Goal: Use online tool/utility: Utilize a website feature to perform a specific function

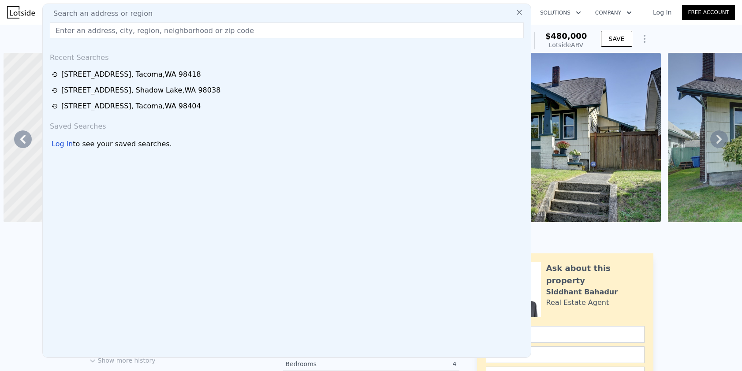
scroll to position [0, 205]
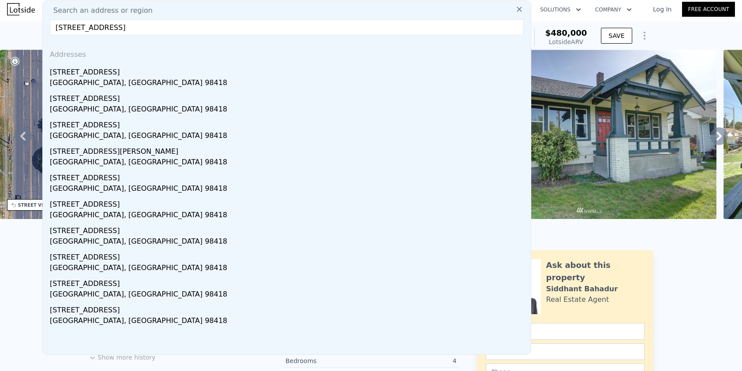
type input "[STREET_ADDRESS]"
click at [103, 77] on div "[STREET_ADDRESS]" at bounding box center [288, 70] width 477 height 14
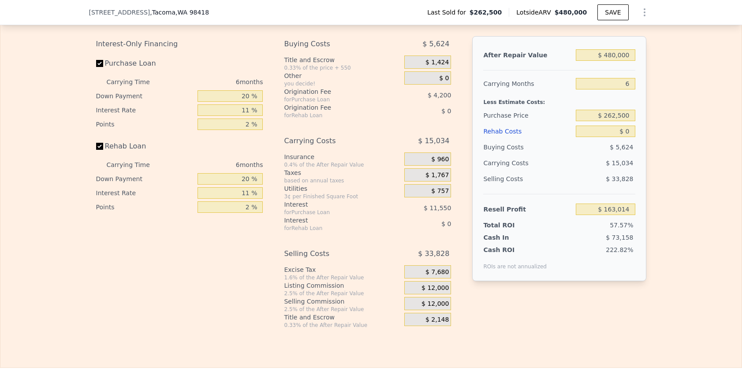
scroll to position [1419, 0]
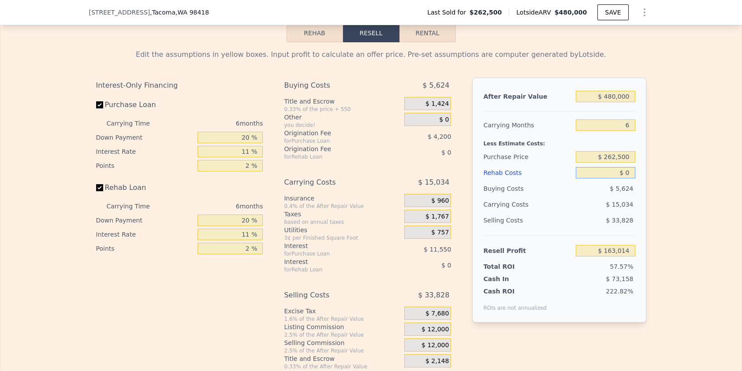
click at [622, 179] on input "$ 0" at bounding box center [605, 172] width 59 height 11
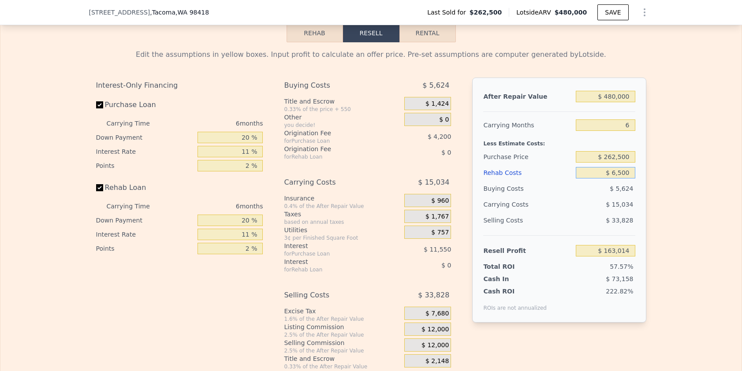
type input "$ 65,000"
type input "$ 94,112"
type input "$ 65,000"
click at [626, 257] on input "$ 94,112" at bounding box center [605, 250] width 59 height 11
click at [618, 162] on div "$ 262,500" at bounding box center [605, 157] width 59 height 16
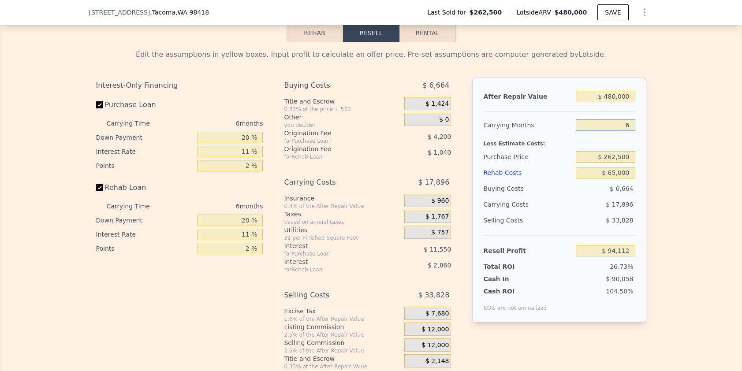
click at [607, 131] on input "6" at bounding box center [605, 124] width 59 height 11
type input "4"
type input "$ 100,077"
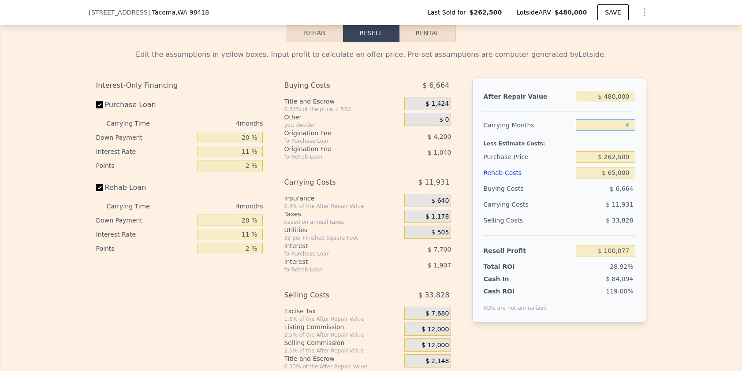
type input "4"
click at [732, 132] on div "Edit the assumptions in yellow boxes. Input profit to calculate an offer price.…" at bounding box center [370, 206] width 741 height 328
click at [707, 136] on div "Edit the assumptions in yellow boxes. Input profit to calculate an offer price.…" at bounding box center [370, 206] width 741 height 328
click at [628, 257] on input "$ 100,077" at bounding box center [605, 250] width 59 height 11
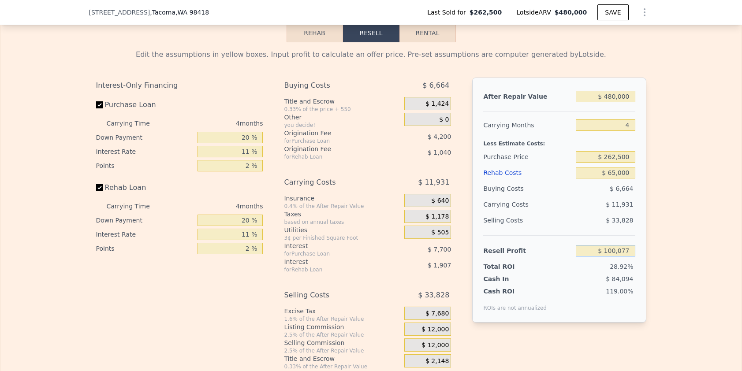
click at [628, 257] on input "$ 100,077" at bounding box center [605, 250] width 59 height 11
type input "$ 65,000"
click at [671, 217] on div "Edit the assumptions in yellow boxes. Input profit to calculate an offer price.…" at bounding box center [370, 206] width 741 height 328
type input "$ 295,950"
click at [603, 257] on input "$ 65,000" at bounding box center [605, 250] width 59 height 11
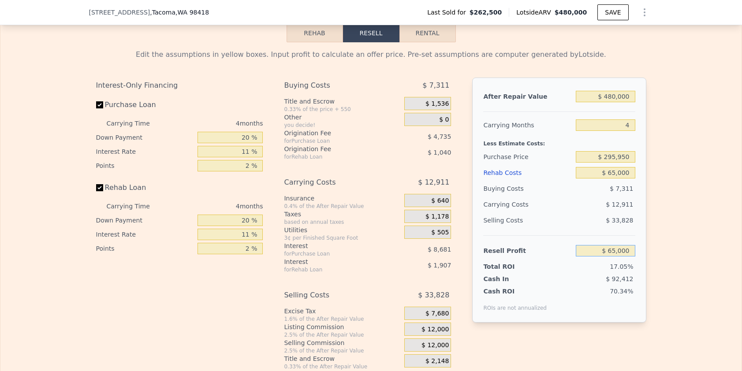
click at [603, 257] on input "$ 65,000" at bounding box center [605, 250] width 59 height 11
type input "$ 35,000"
click at [701, 188] on div "Edit the assumptions in yellow boxes. Input profit to calculate an offer price.…" at bounding box center [370, 206] width 741 height 328
type input "$ 324,557"
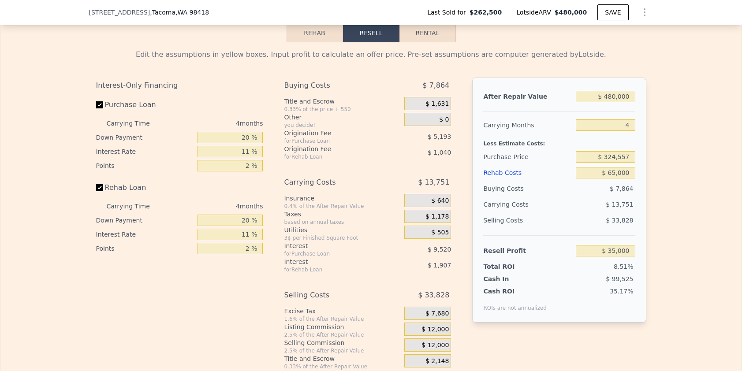
click at [433, 334] on span "$ 12,000" at bounding box center [434, 330] width 27 height 8
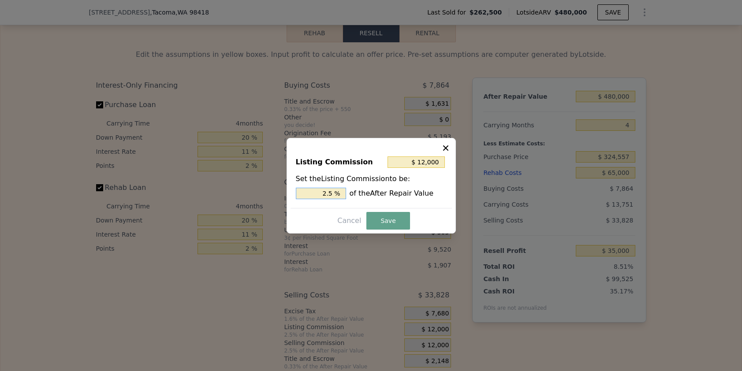
click at [326, 198] on input "2.5 %" at bounding box center [321, 193] width 50 height 11
type input "$ 4,800"
type input "1. %"
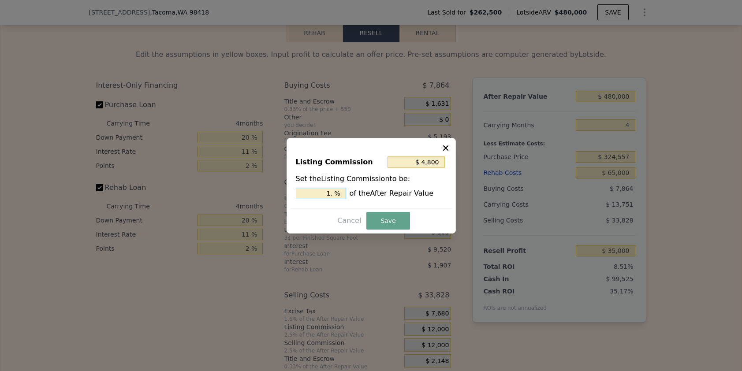
type input "$ 7,200"
type input "1.5 %"
click at [390, 227] on button "Save" at bounding box center [387, 221] width 43 height 18
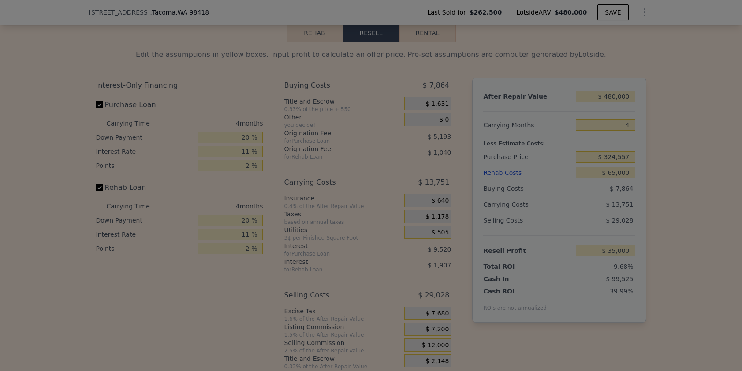
type input "$ 39,800"
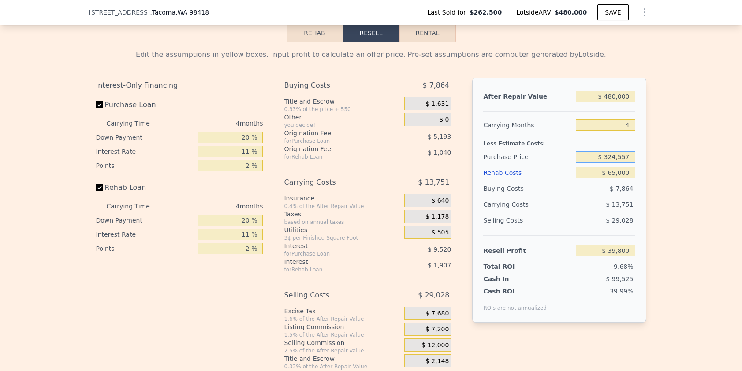
click at [611, 163] on input "$ 324,557" at bounding box center [605, 156] width 59 height 11
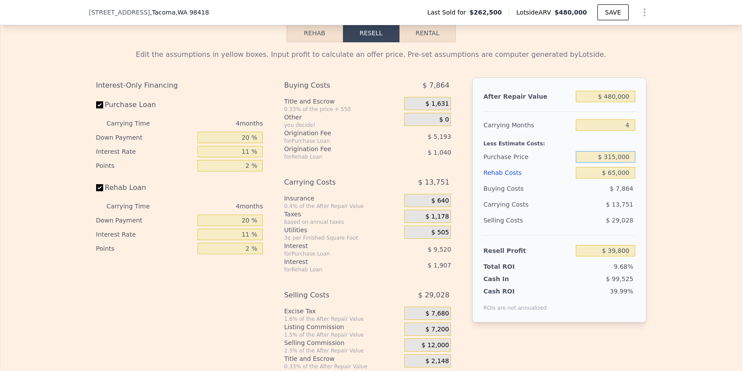
type input "$ 315,000"
click at [712, 163] on div "Edit the assumptions in yellow boxes. Input profit to calculate an offer price.…" at bounding box center [370, 206] width 741 height 328
click at [621, 257] on input "$ 49,822" at bounding box center [605, 250] width 59 height 11
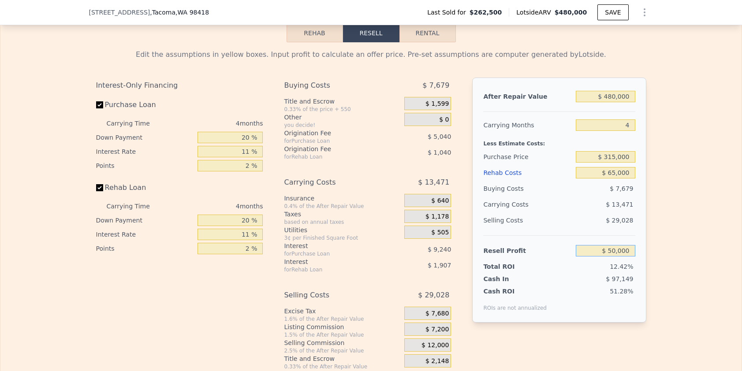
type input "$ 50,000"
click at [699, 212] on div "Edit the assumptions in yellow boxes. Input profit to calculate an offer price.…" at bounding box center [370, 206] width 741 height 328
type input "$ 314,830"
click at [633, 261] on div "After Repair Value $ 480,000 Carrying Months 4 Less Estimate Costs: Purchase Pr…" at bounding box center [559, 200] width 174 height 245
click at [630, 257] on input "$ 50,000" at bounding box center [605, 250] width 59 height 11
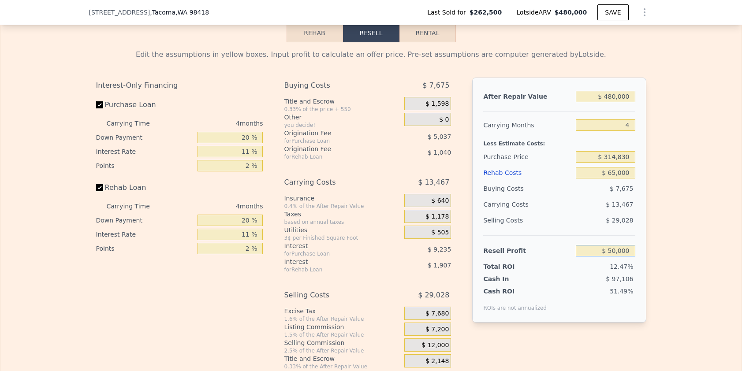
click at [630, 257] on input "$ 50,000" at bounding box center [605, 250] width 59 height 11
type input "$ 45,000"
click at [673, 184] on div "Edit the assumptions in yellow boxes. Input profit to calculate an offer price.…" at bounding box center [370, 206] width 741 height 328
click at [667, 139] on div "Edit the assumptions in yellow boxes. Input profit to calculate an offer price.…" at bounding box center [370, 206] width 741 height 328
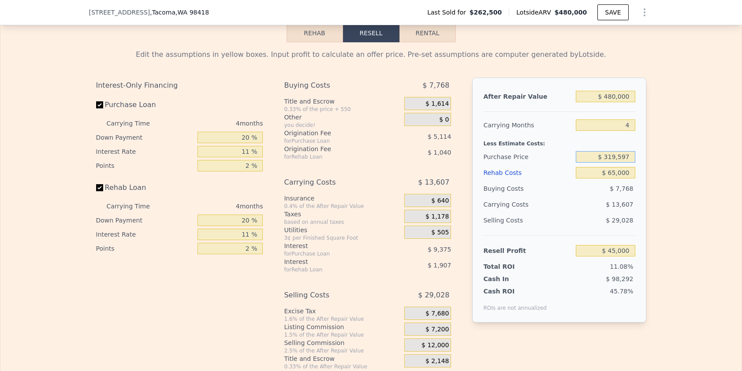
click at [620, 163] on input "$ 319,597" at bounding box center [605, 156] width 59 height 11
type input "$ 325,000"
click at [670, 135] on div "Edit the assumptions in yellow boxes. Input profit to calculate an offer price.…" at bounding box center [370, 206] width 741 height 328
type input "$ 39,337"
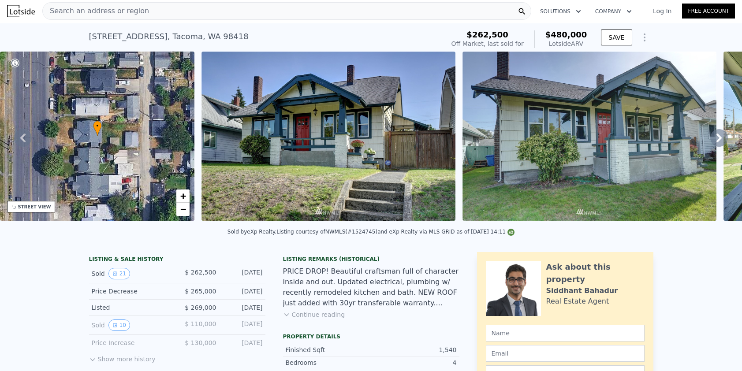
scroll to position [0, 0]
